Goal: Task Accomplishment & Management: Use online tool/utility

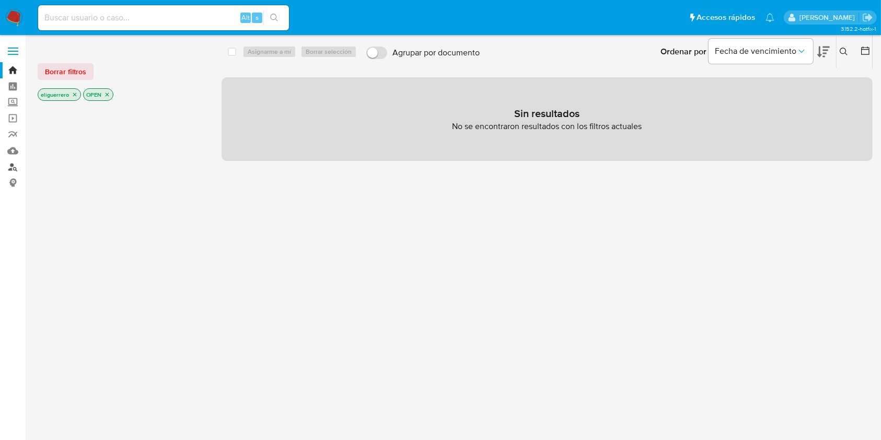
click at [12, 165] on link "Buscador de personas" at bounding box center [62, 167] width 124 height 16
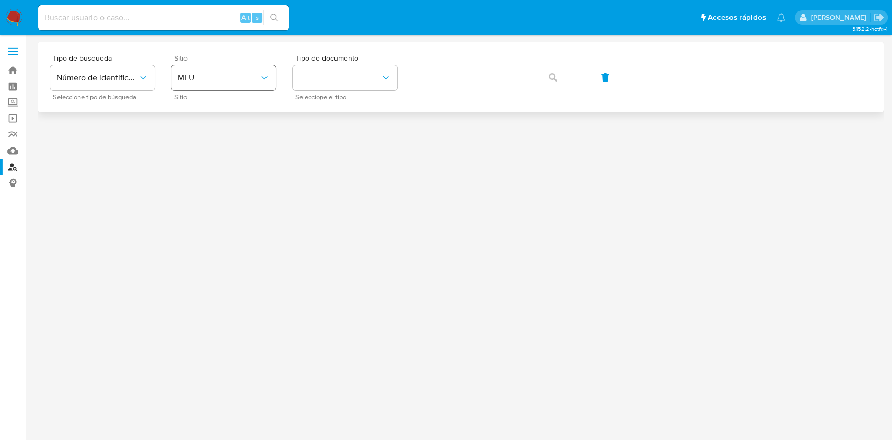
click at [217, 73] on span "MLU" at bounding box center [218, 78] width 81 height 10
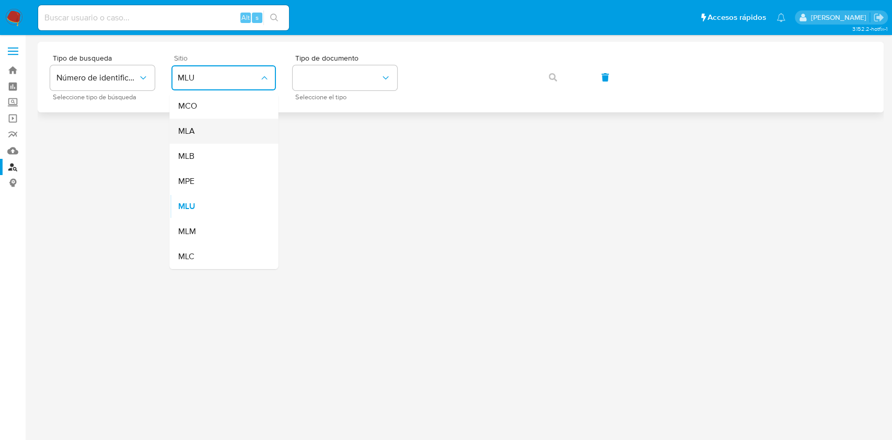
click at [215, 130] on div "MLA" at bounding box center [221, 131] width 86 height 25
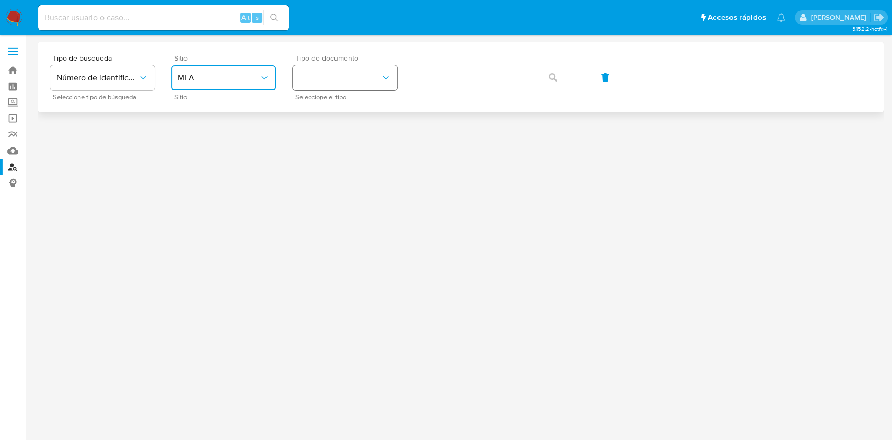
drag, startPoint x: 351, startPoint y: 79, endPoint x: 360, endPoint y: 83, distance: 10.1
click at [360, 83] on button "identificationType" at bounding box center [345, 77] width 104 height 25
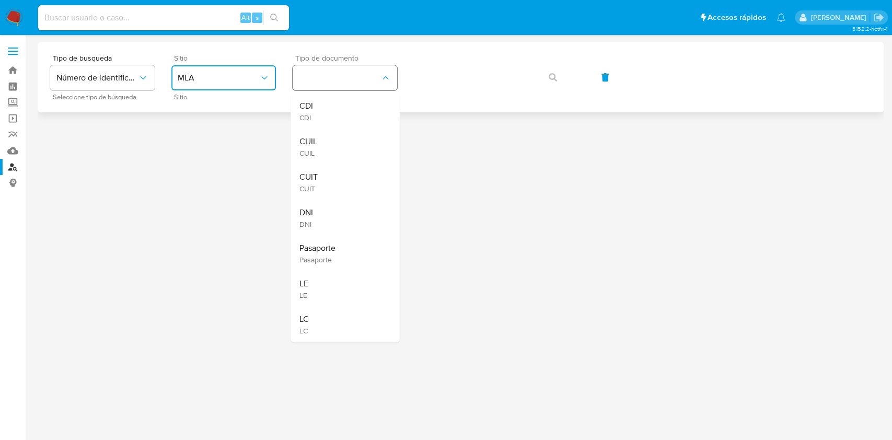
click at [360, 83] on button "identificationType" at bounding box center [345, 77] width 104 height 25
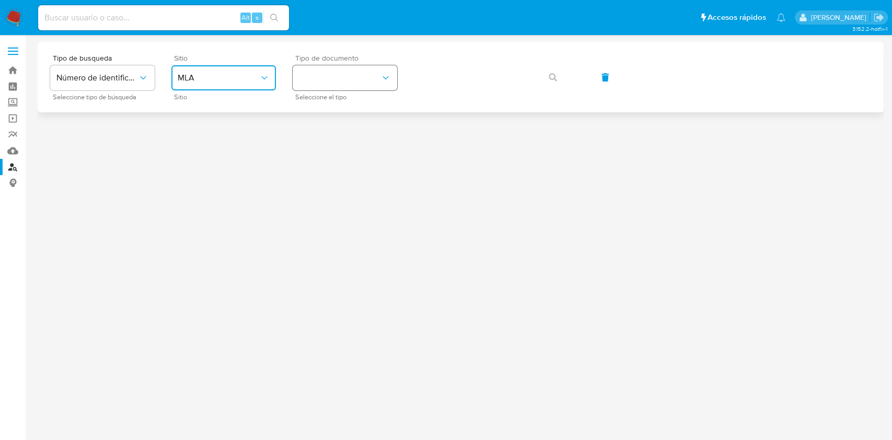
click at [376, 76] on button "identificationType" at bounding box center [345, 77] width 104 height 25
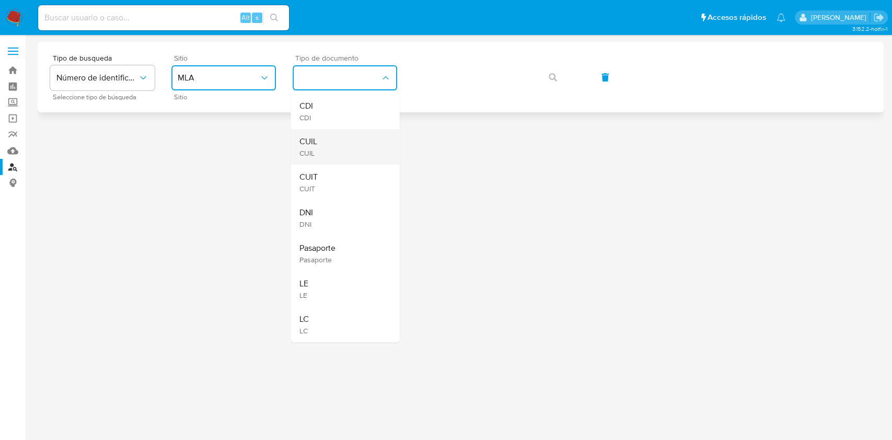
click at [357, 143] on div "CUIL CUIL" at bounding box center [342, 147] width 86 height 36
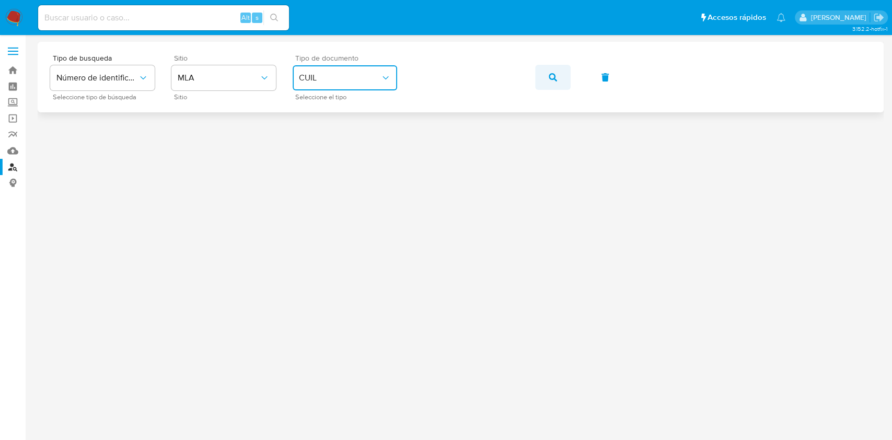
click at [548, 77] on icon "button" at bounding box center [552, 77] width 8 height 8
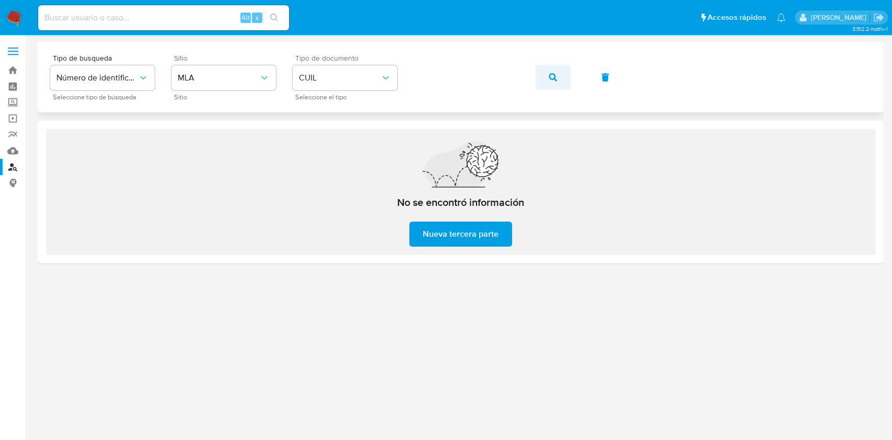
click at [547, 74] on button "button" at bounding box center [553, 77] width 36 height 25
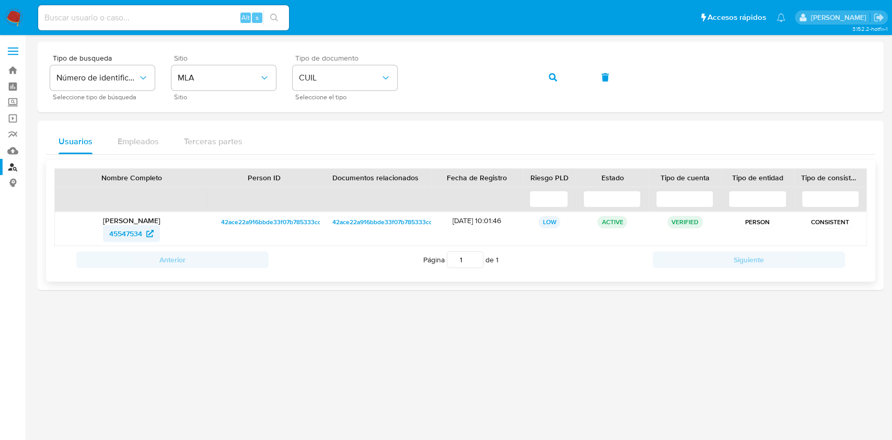
click at [137, 231] on span "45547534" at bounding box center [125, 233] width 33 height 17
click at [15, 135] on link "Reportes" at bounding box center [62, 134] width 124 height 16
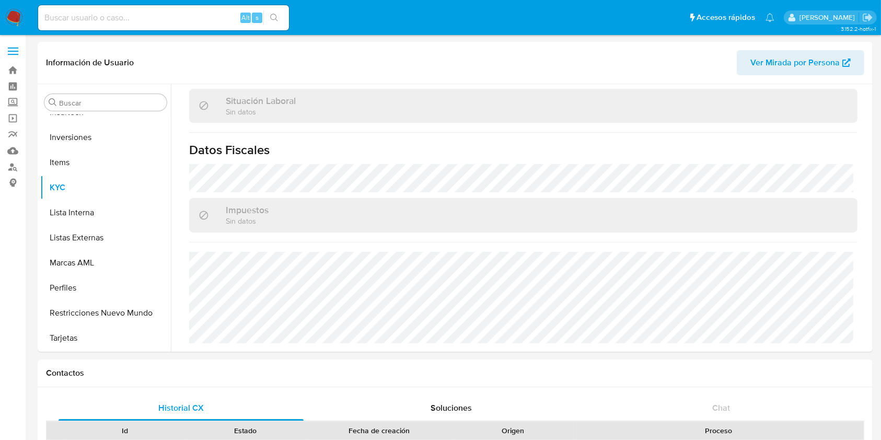
scroll to position [278, 0]
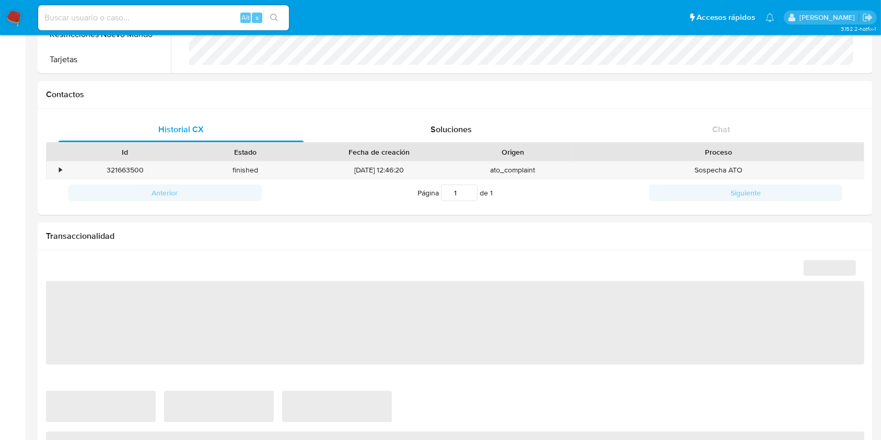
select select "10"
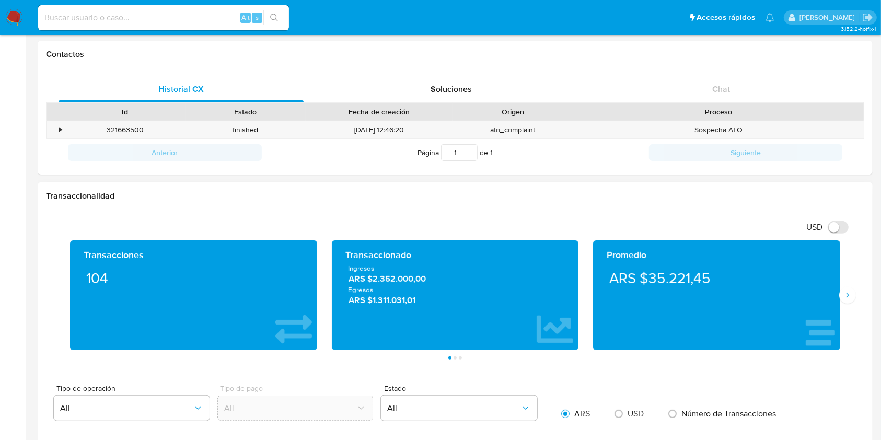
scroll to position [348, 0]
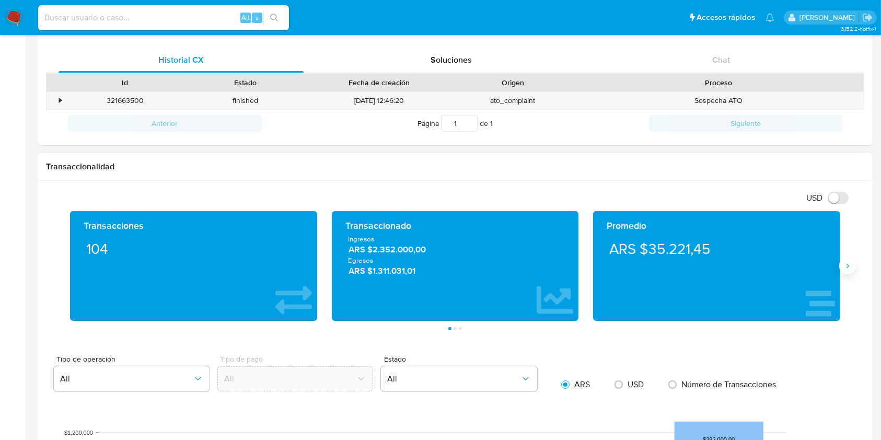
click at [847, 264] on icon "Siguiente" at bounding box center [847, 266] width 3 height 5
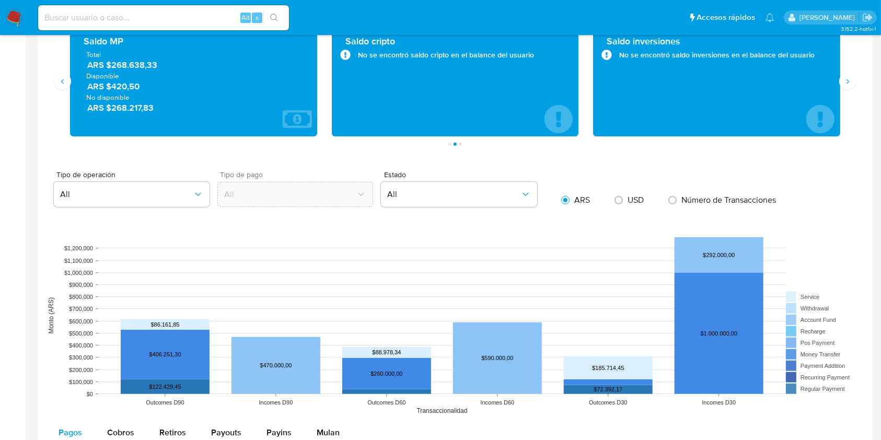
scroll to position [487, 0]
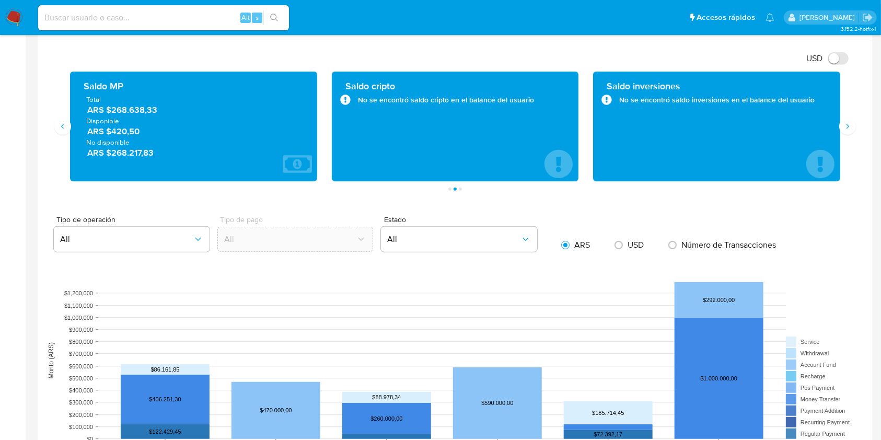
click at [128, 157] on span "ARS $268.217,83" at bounding box center [194, 153] width 214 height 12
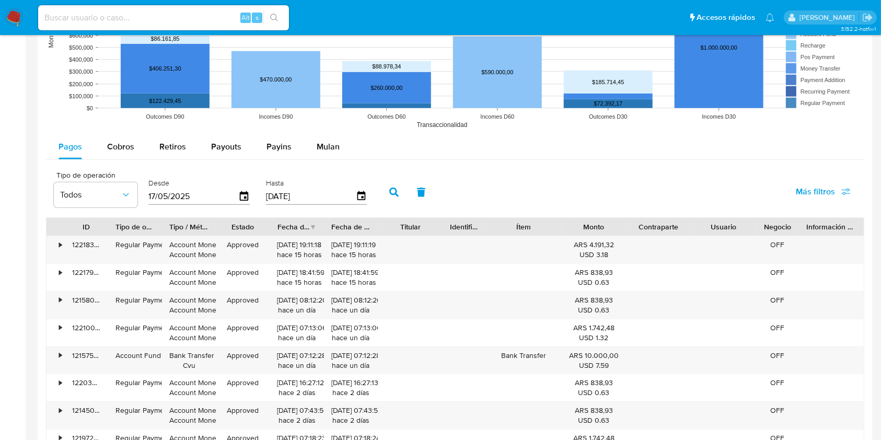
scroll to position [836, 0]
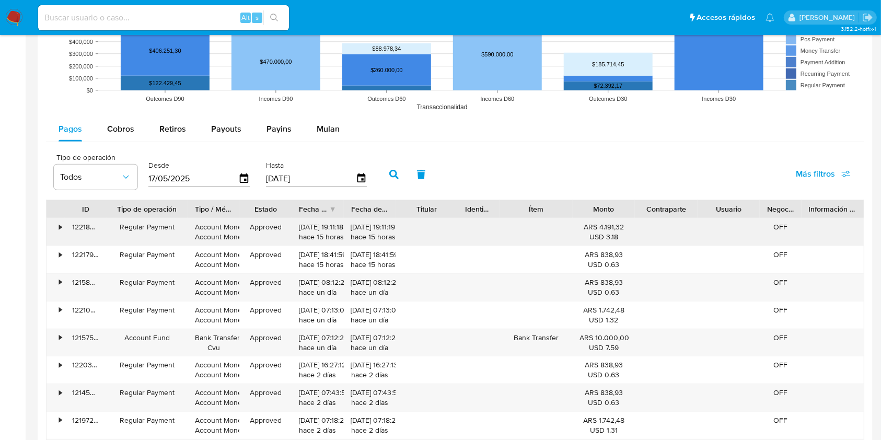
drag, startPoint x: 177, startPoint y: 219, endPoint x: 187, endPoint y: 219, distance: 10.5
click at [187, 219] on div "ID Tipo de operación Tipo / Método Estado Fecha de creación Fecha de aprobación…" at bounding box center [455, 347] width 818 height 295
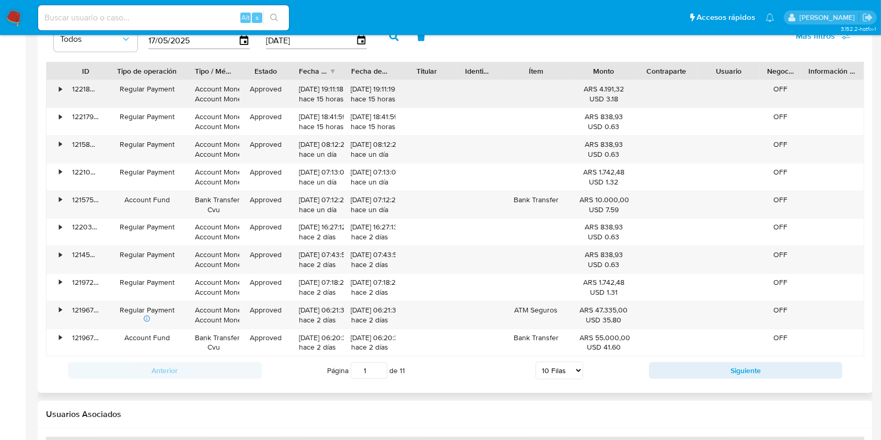
scroll to position [975, 0]
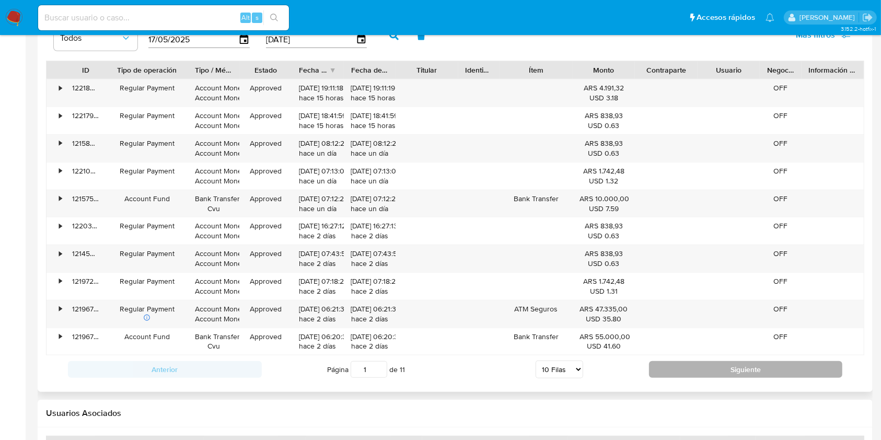
click at [761, 367] on button "Siguiente" at bounding box center [746, 369] width 194 height 17
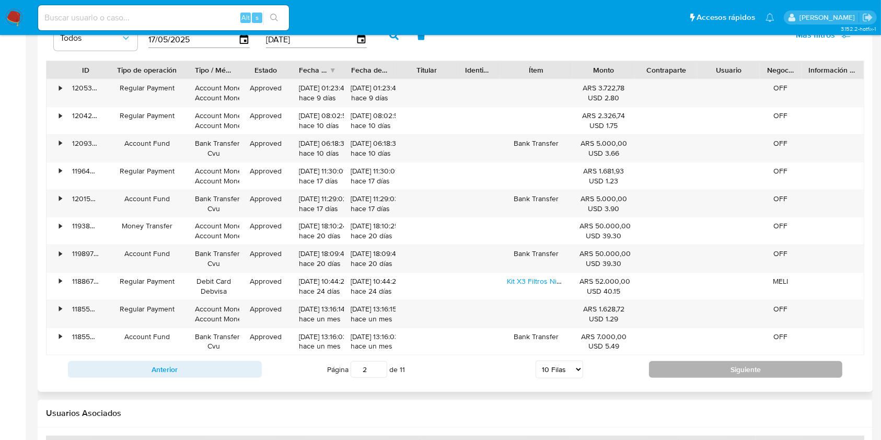
click at [688, 366] on button "Siguiente" at bounding box center [746, 369] width 194 height 17
click at [721, 370] on button "Siguiente" at bounding box center [746, 369] width 194 height 17
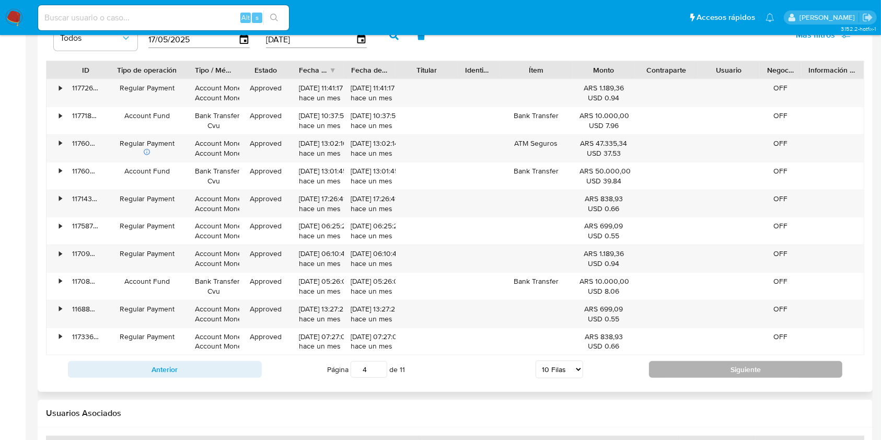
click at [720, 364] on button "Siguiente" at bounding box center [746, 369] width 194 height 17
type input "5"
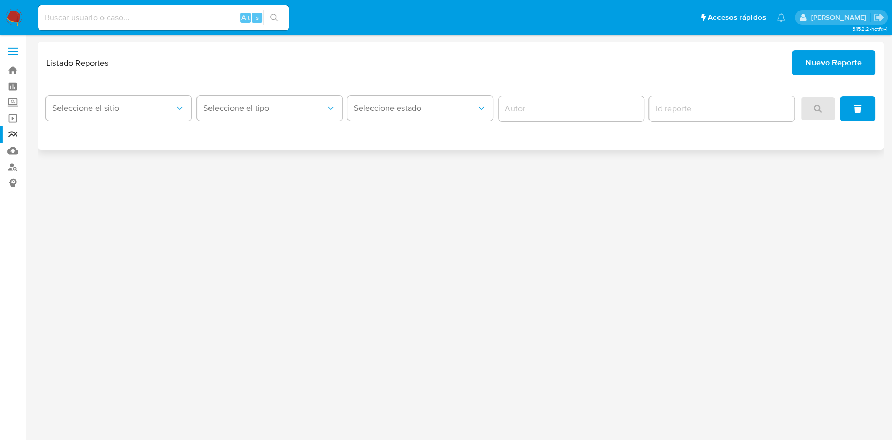
click at [815, 54] on span "Nuevo Reporte" at bounding box center [833, 62] width 56 height 23
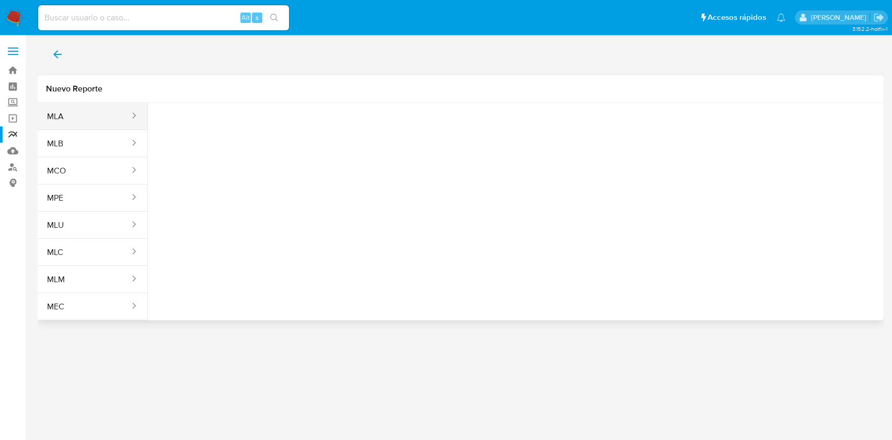
click at [81, 108] on button "MLA" at bounding box center [84, 116] width 93 height 25
click at [209, 130] on span "Seleccione una opcion" at bounding box center [208, 130] width 92 height 10
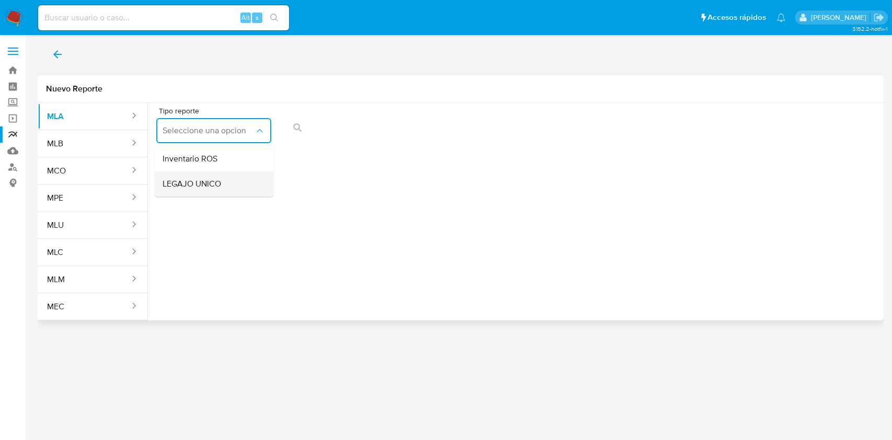
click at [210, 180] on span "LEGAJO UNICO" at bounding box center [191, 184] width 59 height 10
click at [316, 138] on button "CDI" at bounding box center [336, 130] width 115 height 25
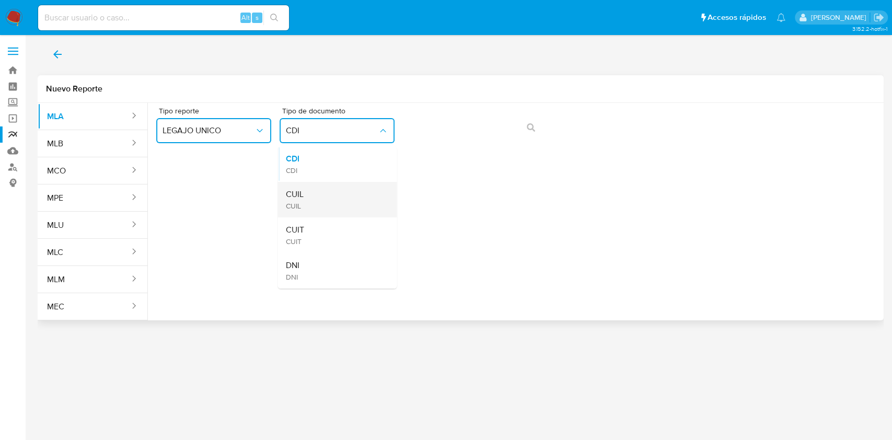
click at [318, 205] on div "CUIL CUIL" at bounding box center [334, 200] width 96 height 36
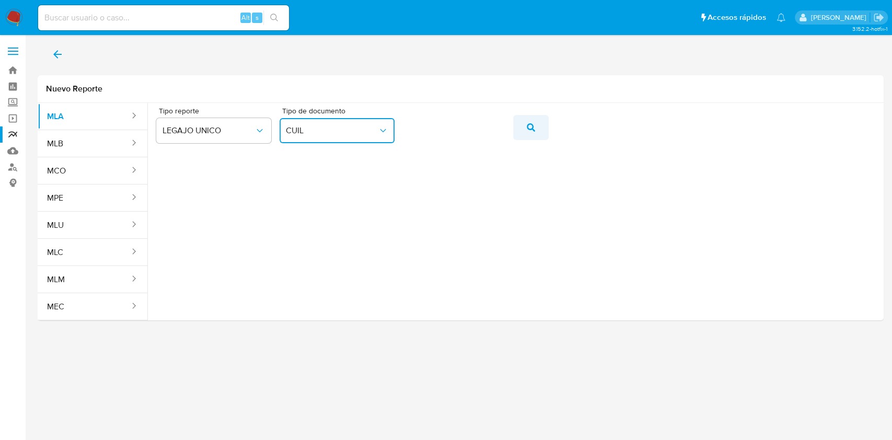
click at [529, 135] on span "action-search" at bounding box center [531, 127] width 8 height 23
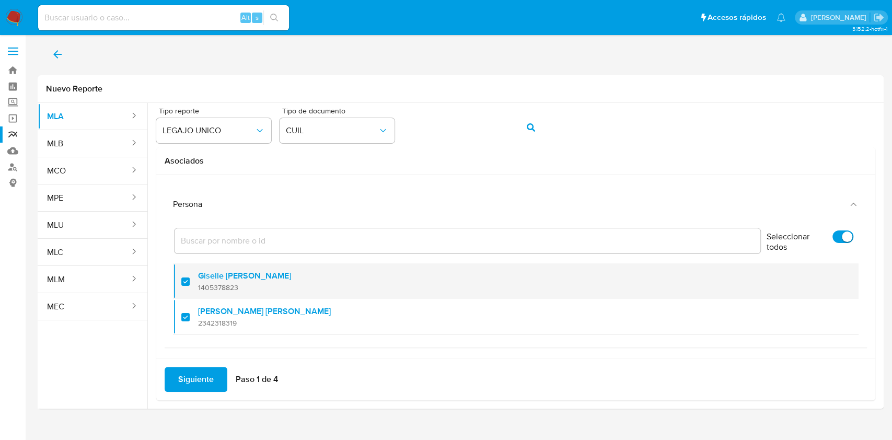
click at [184, 276] on div at bounding box center [189, 281] width 17 height 25
checkbox input "false"
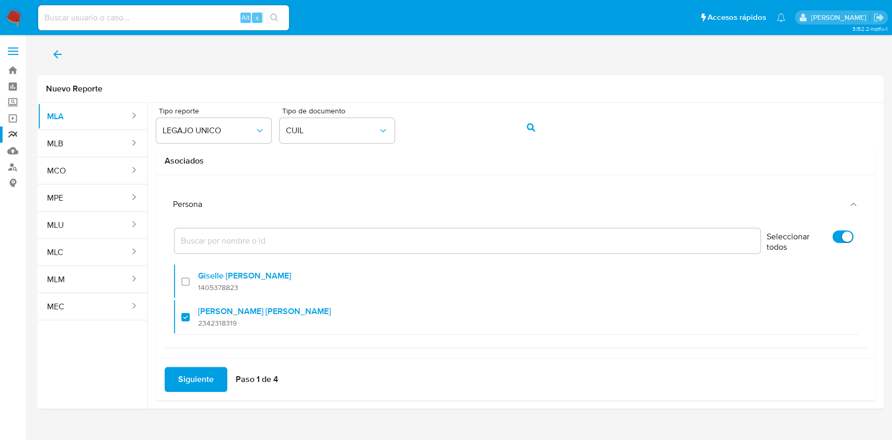
click at [198, 382] on span "Siguiente" at bounding box center [196, 379] width 36 height 23
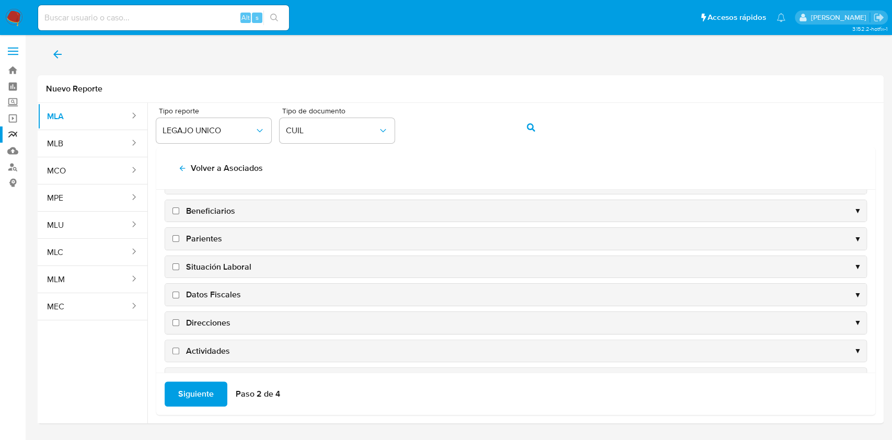
scroll to position [100, 0]
click at [212, 239] on span "Datos Fiscales" at bounding box center [213, 236] width 55 height 11
click at [179, 239] on input "Datos Fiscales" at bounding box center [175, 236] width 7 height 7
checkbox input "true"
click at [213, 259] on span "Direcciones" at bounding box center [208, 264] width 44 height 11
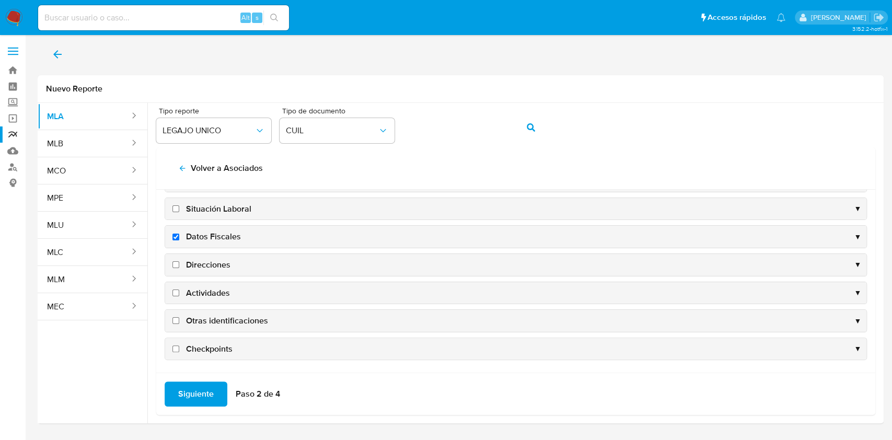
click at [179, 261] on input "Direcciones" at bounding box center [175, 264] width 7 height 7
checkbox input "true"
click at [209, 288] on span "Actividades" at bounding box center [208, 292] width 44 height 11
click at [179, 289] on input "Actividades" at bounding box center [175, 292] width 7 height 7
checkbox input "true"
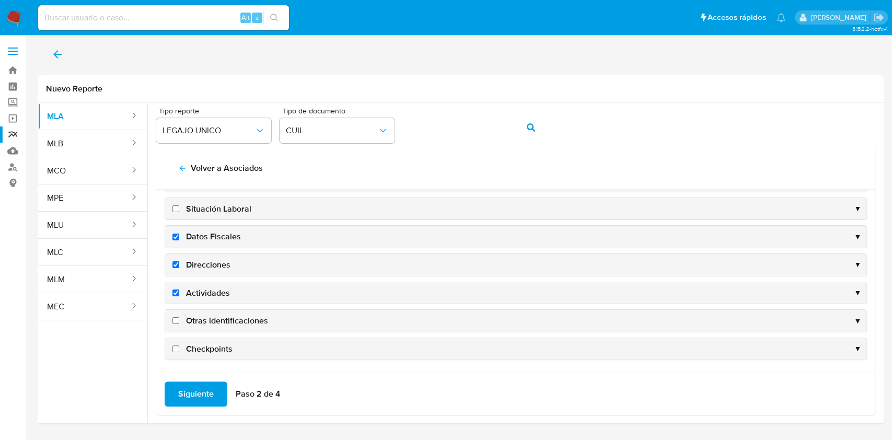
click at [209, 320] on span "Otras identificaciones" at bounding box center [227, 320] width 82 height 11
click at [179, 320] on input "Otras identificaciones" at bounding box center [175, 320] width 7 height 7
checkbox input "true"
click at [209, 383] on span "Siguiente" at bounding box center [196, 393] width 36 height 23
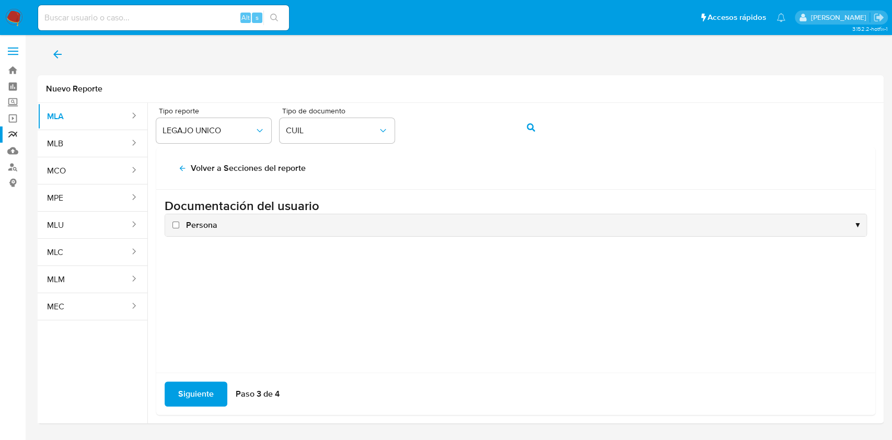
scroll to position [0, 0]
click at [193, 221] on span "Persona" at bounding box center [201, 224] width 31 height 11
click at [179, 221] on input "Persona" at bounding box center [175, 224] width 7 height 7
checkbox input "true"
click at [200, 391] on span "Siguiente" at bounding box center [196, 393] width 36 height 23
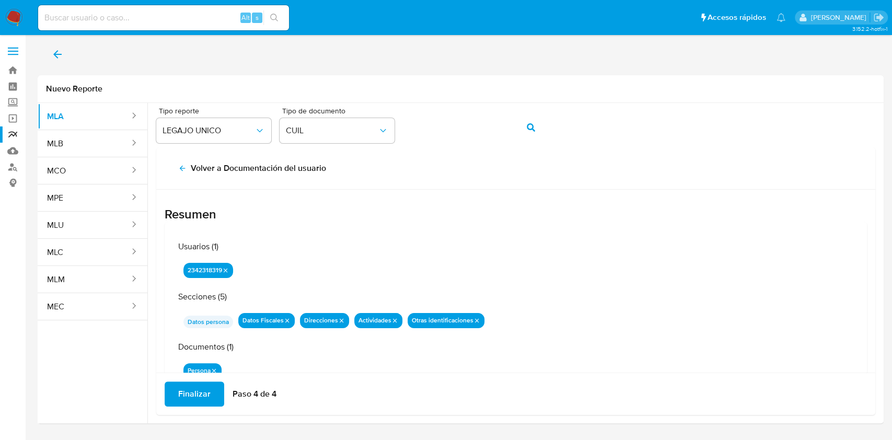
click at [198, 395] on span "Finalizar" at bounding box center [194, 393] width 32 height 23
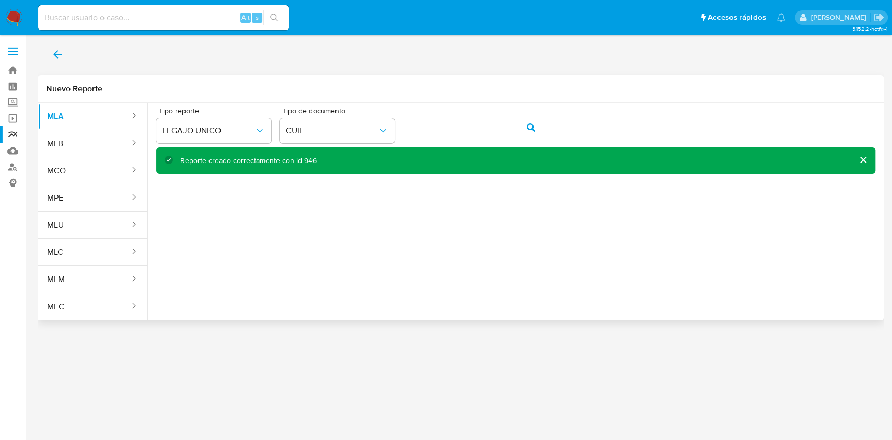
click at [309, 161] on div "Reporte creado correctamente con id 946" at bounding box center [248, 161] width 136 height 10
click at [52, 55] on icon "back" at bounding box center [57, 54] width 13 height 13
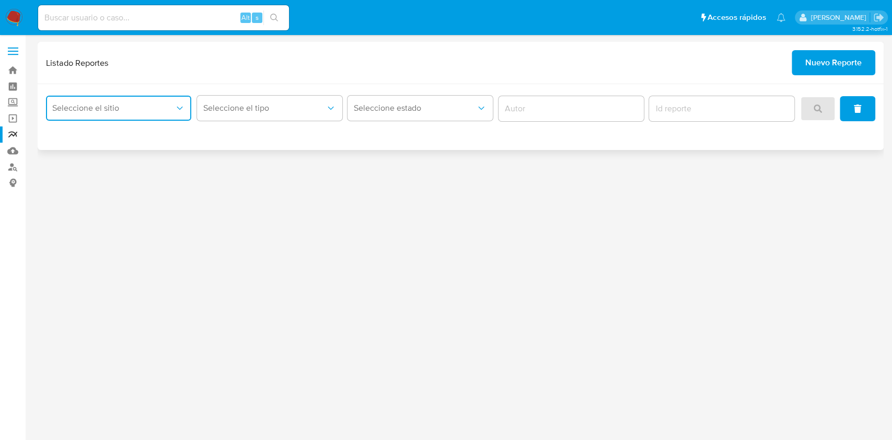
click at [167, 115] on button "Seleccione el sitio" at bounding box center [118, 108] width 145 height 25
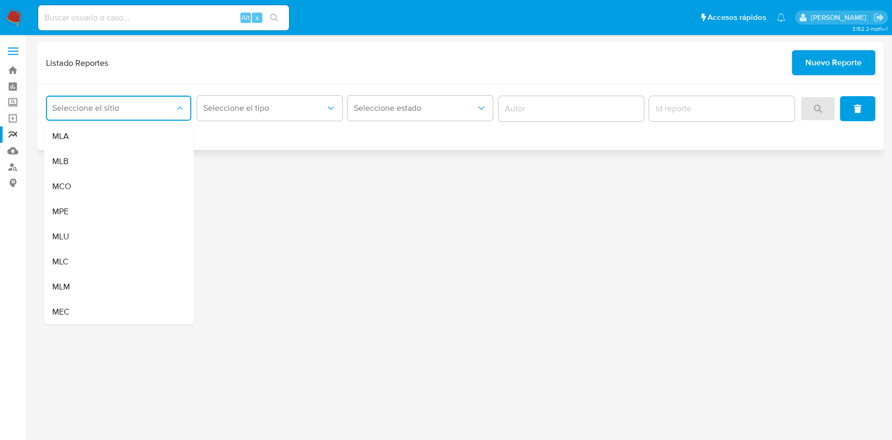
click at [146, 135] on div "MLA" at bounding box center [115, 136] width 126 height 25
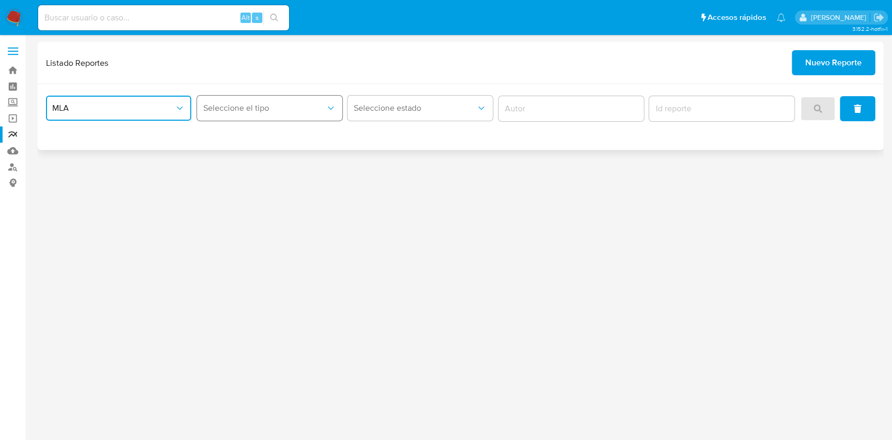
click at [230, 107] on span "Seleccione el tipo" at bounding box center [264, 108] width 122 height 10
click at [245, 160] on span "LEGAJO UNICO" at bounding box center [232, 161] width 59 height 10
click at [132, 98] on button "Seleccione el sitio" at bounding box center [118, 108] width 145 height 25
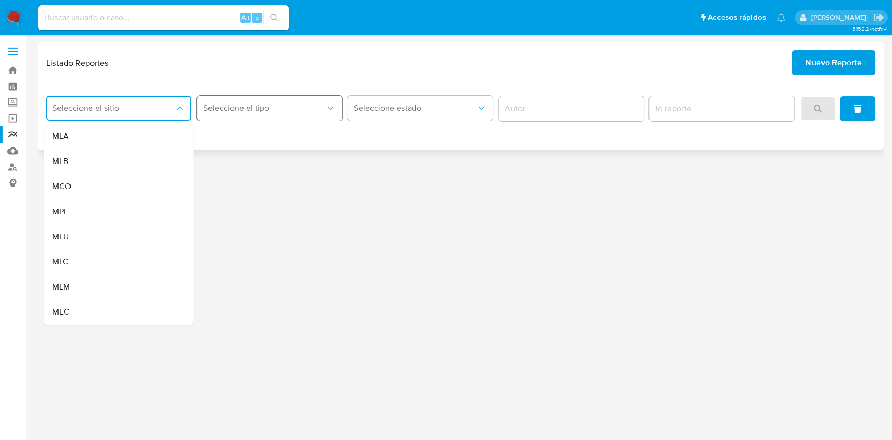
drag, startPoint x: 139, startPoint y: 128, endPoint x: 204, endPoint y: 108, distance: 67.9
click at [139, 129] on div "MLA" at bounding box center [115, 136] width 126 height 25
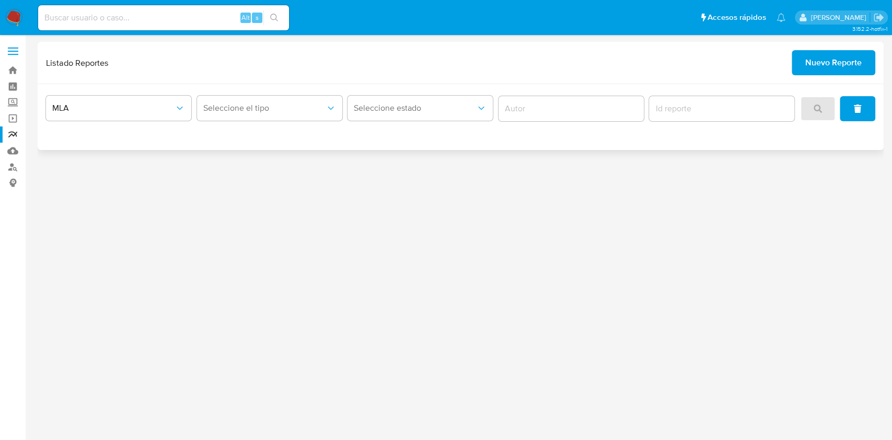
click at [262, 90] on div "MLA Seleccione el tipo Seleccione estado" at bounding box center [461, 117] width 846 height 66
click at [266, 107] on span "Seleccione el tipo" at bounding box center [264, 108] width 122 height 10
click at [268, 161] on div "LEGAJO UNICO" at bounding box center [266, 161] width 126 height 25
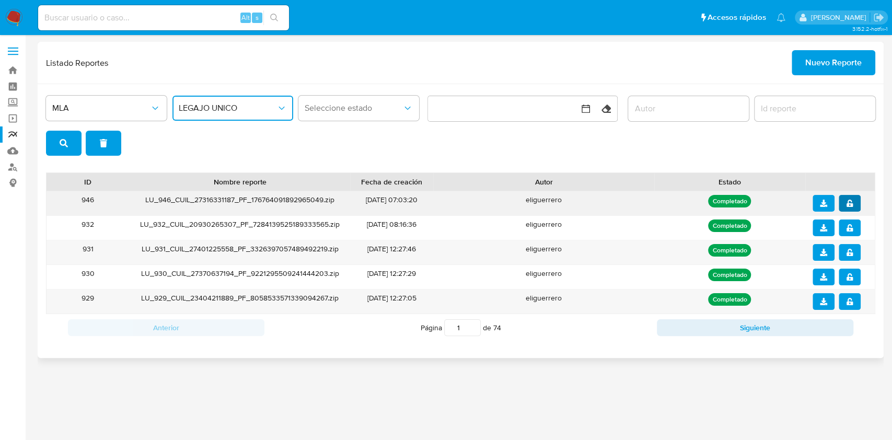
click at [854, 205] on button "notify_security" at bounding box center [849, 203] width 22 height 17
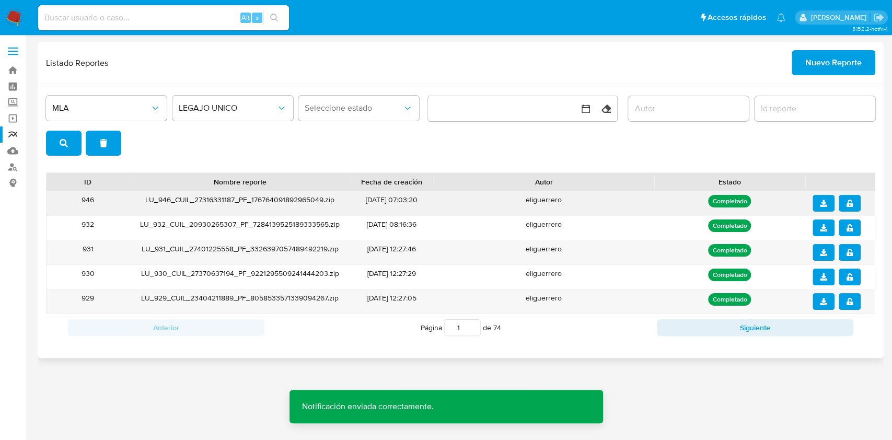
click at [820, 207] on span "download" at bounding box center [823, 203] width 7 height 15
